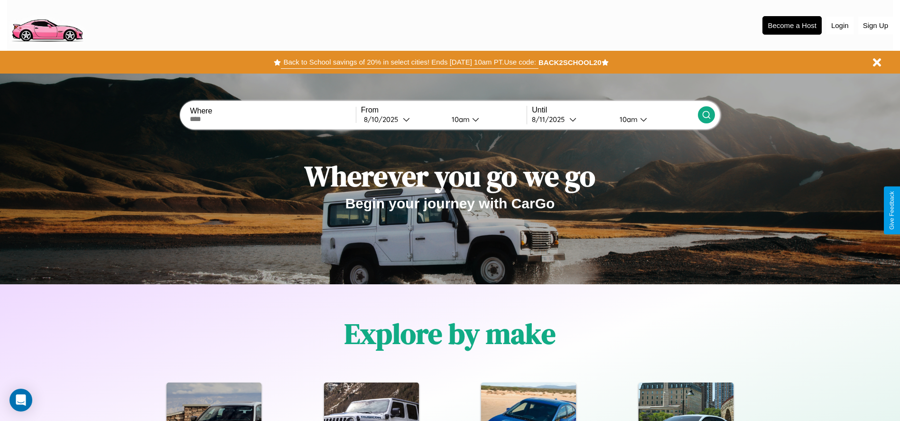
click at [409, 62] on button "Back to School savings of 20% in select cities! Ends [DATE] 10am PT. Use code:" at bounding box center [409, 61] width 257 height 13
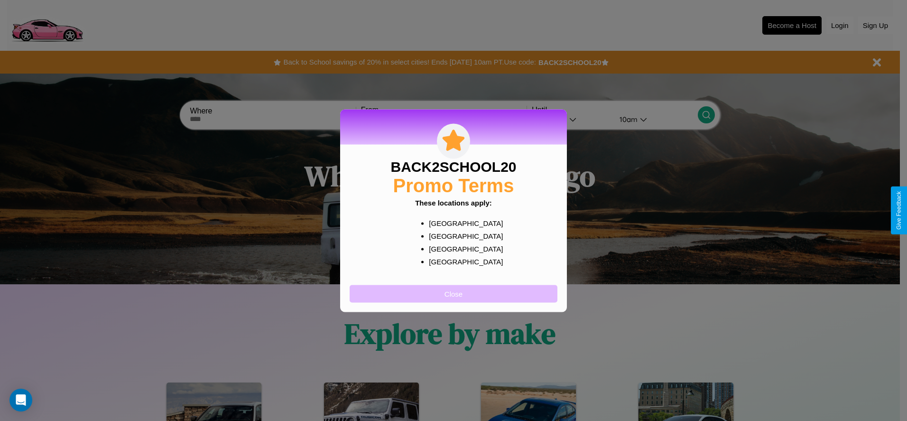
click at [453, 293] on button "Close" at bounding box center [454, 294] width 208 height 18
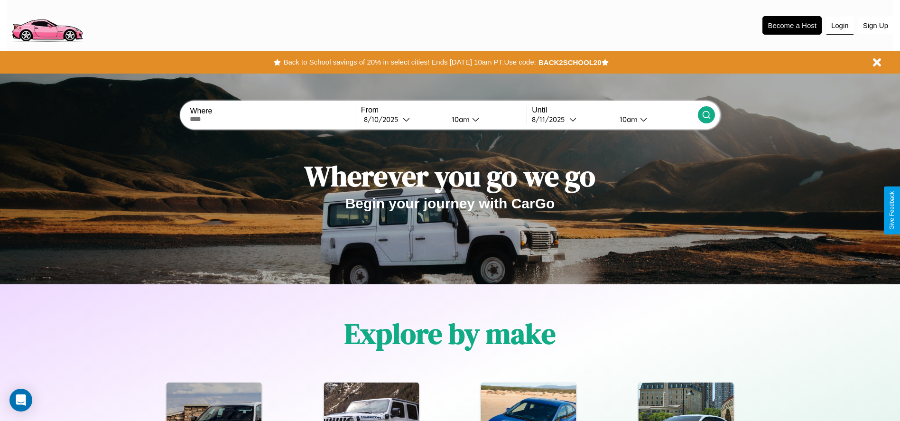
click at [840, 25] on button "Login" at bounding box center [839, 26] width 27 height 18
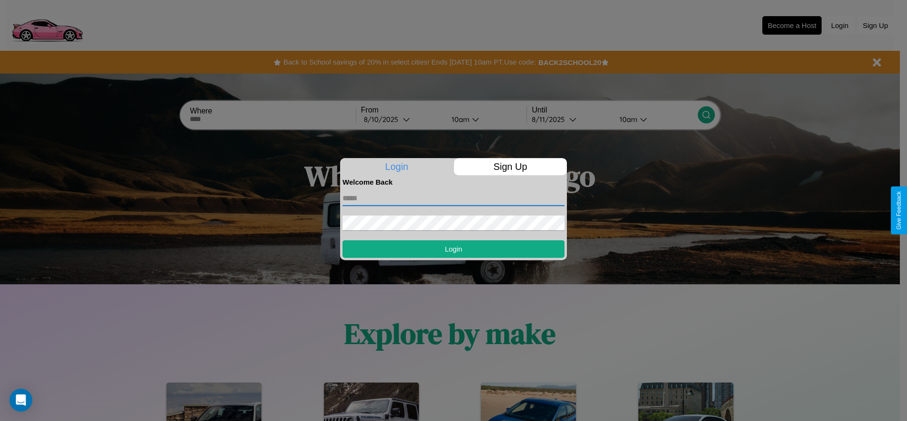
click at [453, 198] on input "text" at bounding box center [453, 198] width 222 height 15
type input "**********"
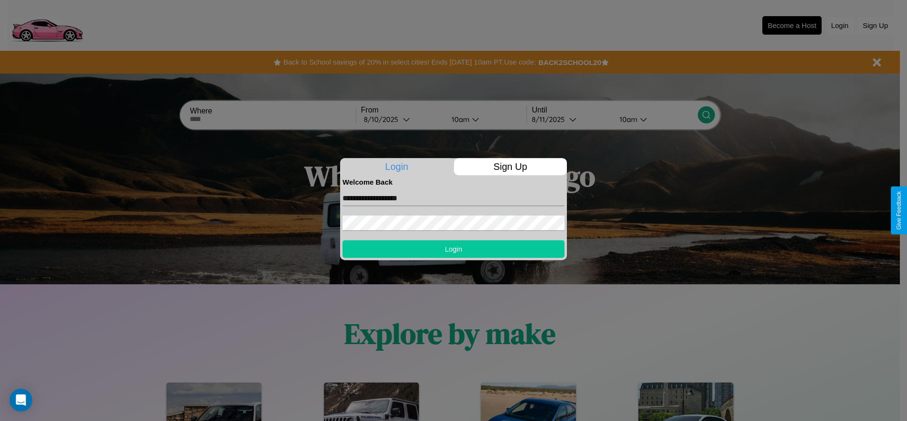
click at [453, 249] on button "Login" at bounding box center [453, 249] width 222 height 18
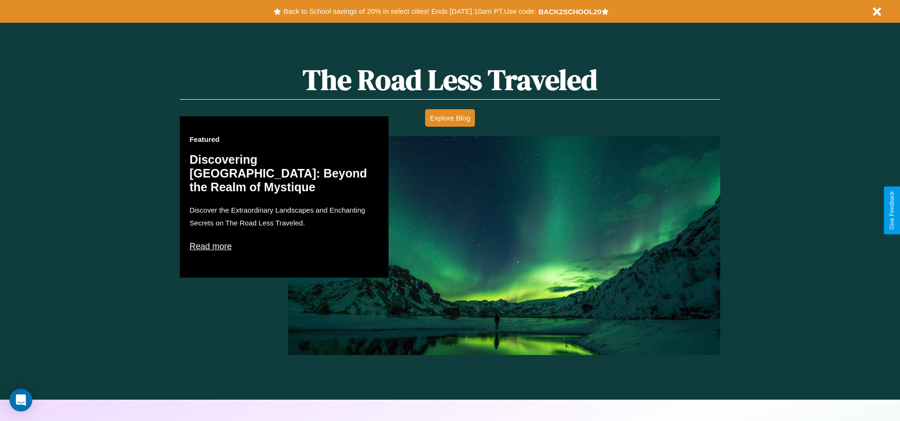
scroll to position [1361, 0]
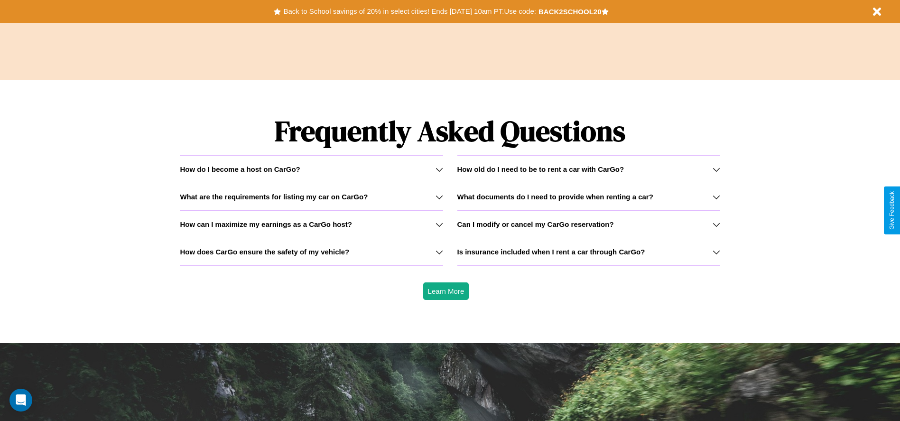
click at [588, 196] on h3 "What documents do I need to provide when renting a car?" at bounding box center [555, 197] width 196 height 8
click at [439, 251] on icon at bounding box center [439, 252] width 8 height 8
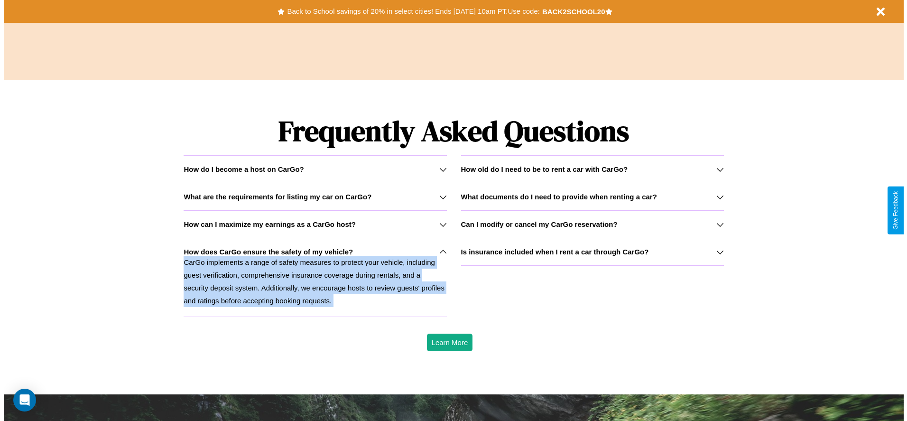
scroll to position [0, 0]
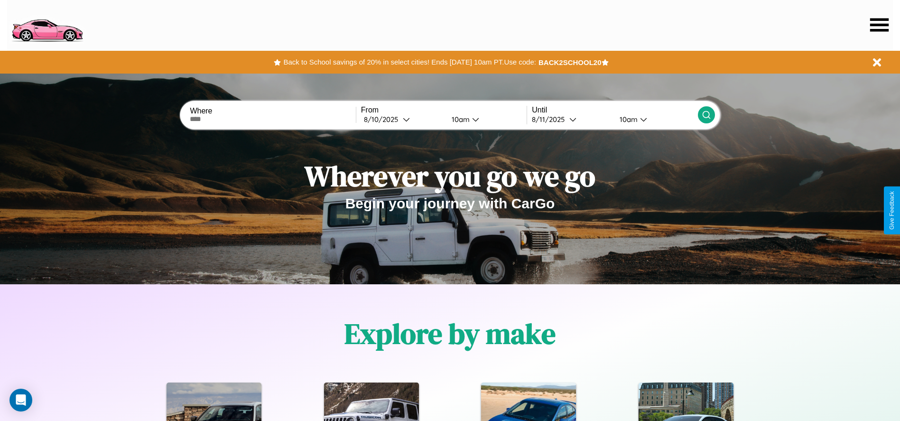
click at [879, 25] on icon at bounding box center [879, 24] width 18 height 13
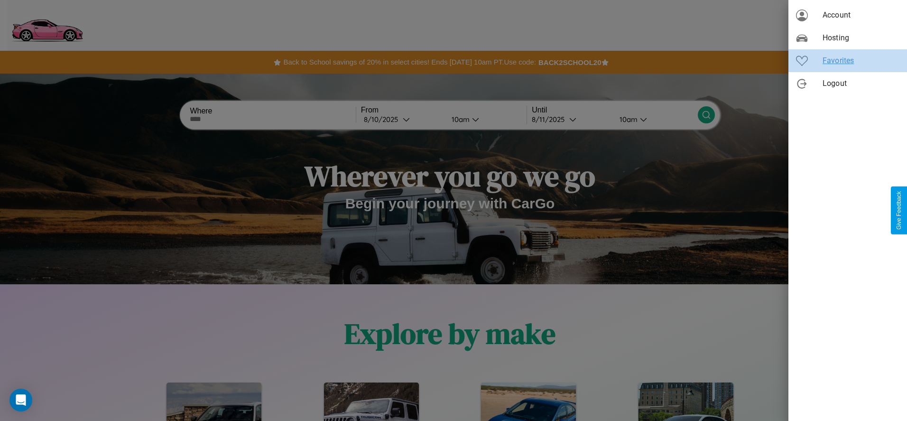
click at [848, 61] on span "Favorites" at bounding box center [860, 60] width 77 height 11
